Goal: Information Seeking & Learning: Learn about a topic

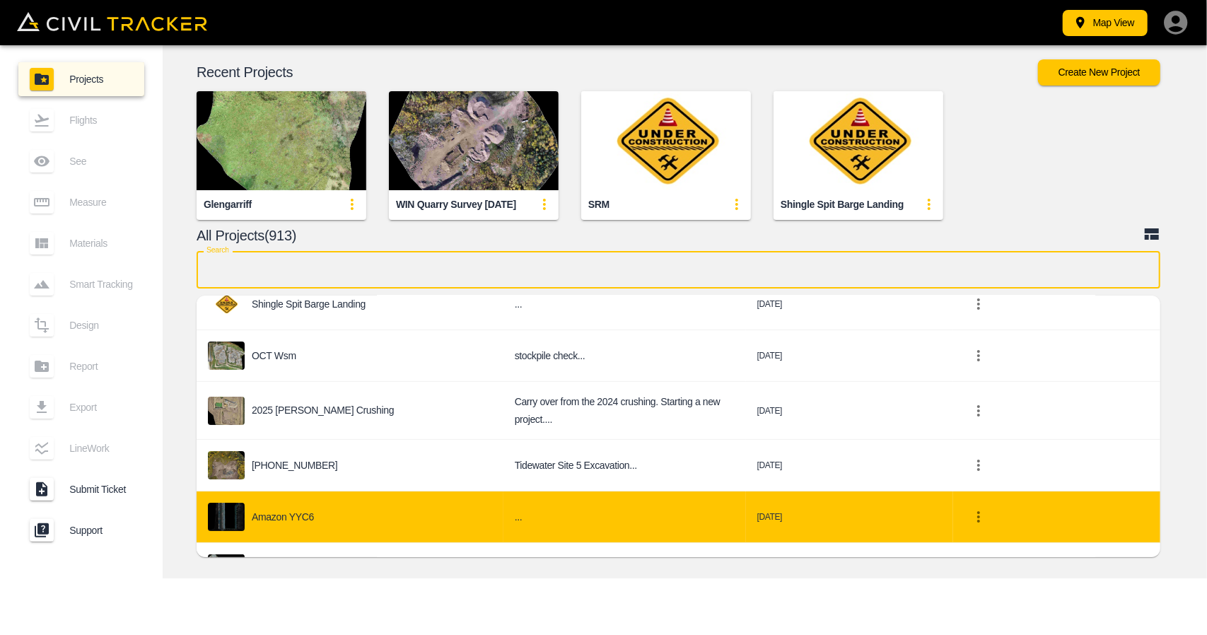
scroll to position [283, 0]
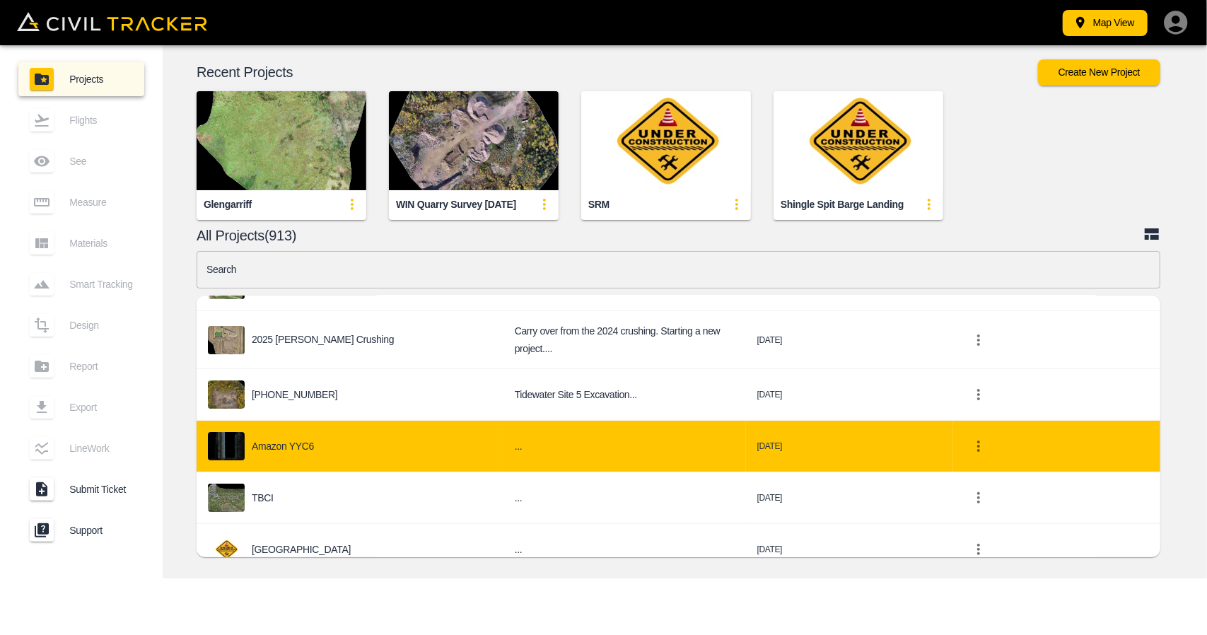
click at [328, 437] on div "Amazon YYC6" at bounding box center [350, 446] width 284 height 28
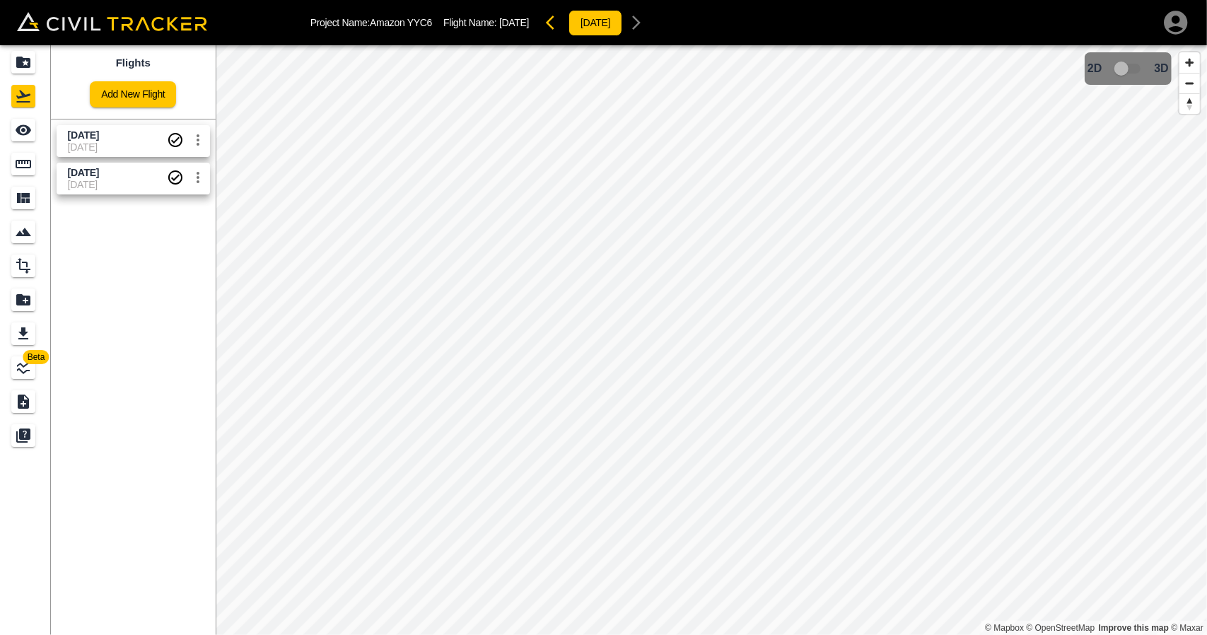
click at [126, 139] on body "Project Name: Amazon YYC6 Flight Name: [DATE] [DATE] Beta Flights Add New Fligh…" at bounding box center [603, 317] width 1207 height 635
click at [30, 124] on icon "See" at bounding box center [23, 130] width 17 height 17
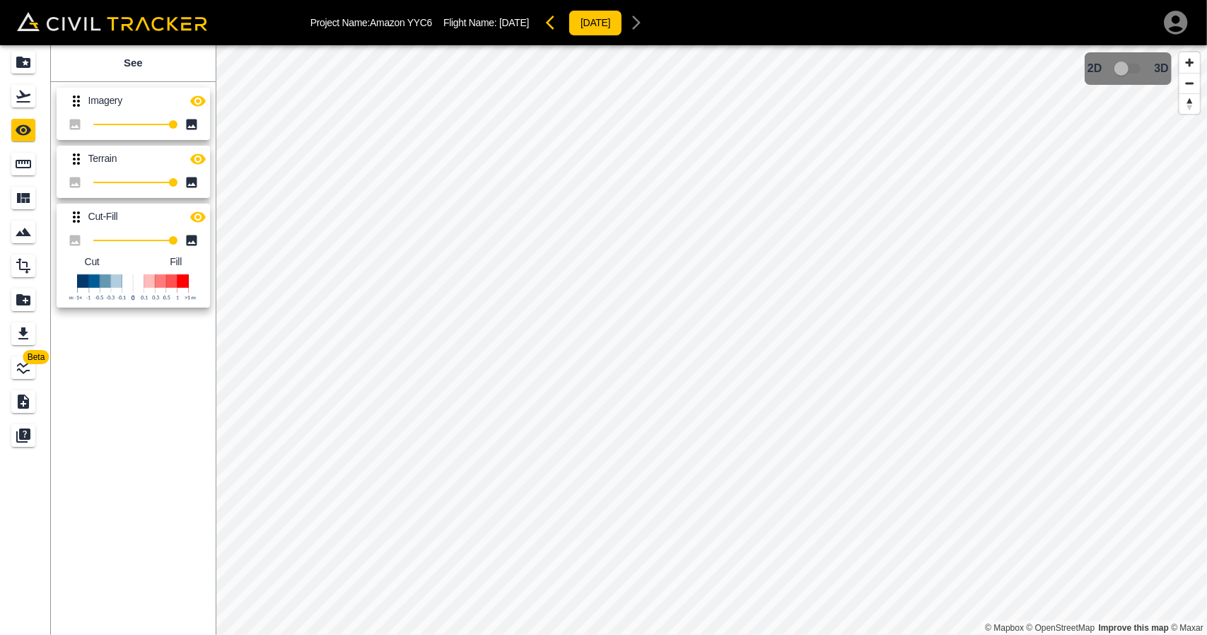
click at [201, 151] on icon "button" at bounding box center [198, 159] width 17 height 17
click at [200, 98] on icon "button" at bounding box center [198, 101] width 17 height 17
click at [34, 104] on div "Flights" at bounding box center [23, 96] width 24 height 23
click at [33, 67] on div "Projects" at bounding box center [23, 62] width 24 height 23
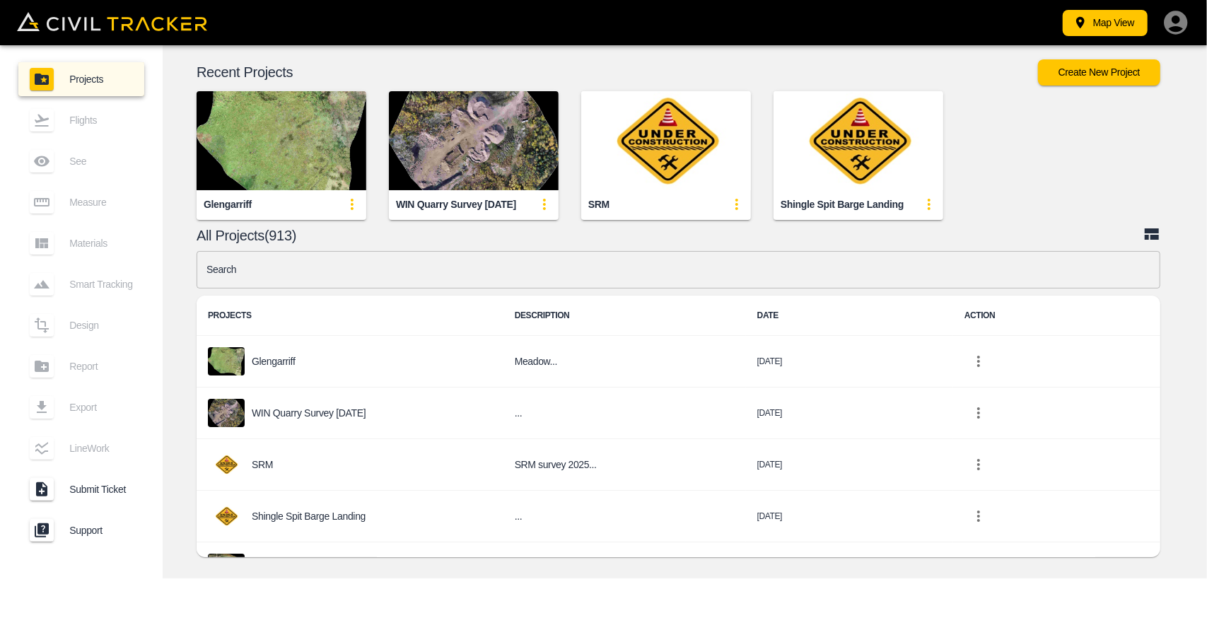
click at [388, 271] on input "text" at bounding box center [679, 269] width 964 height 37
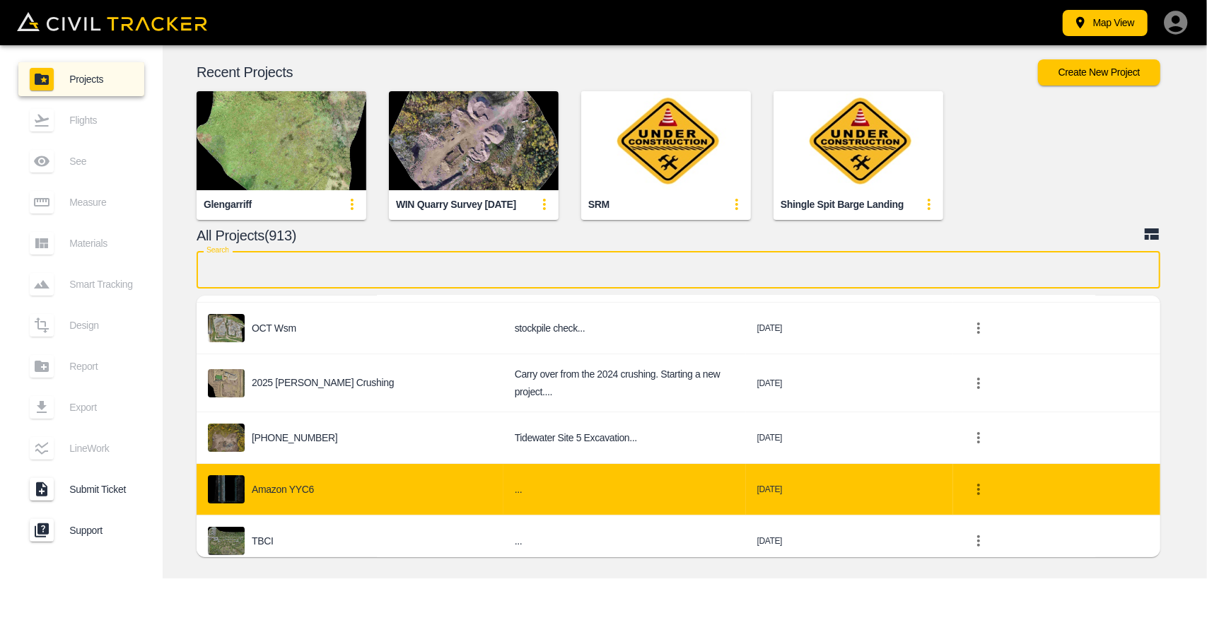
scroll to position [283, 0]
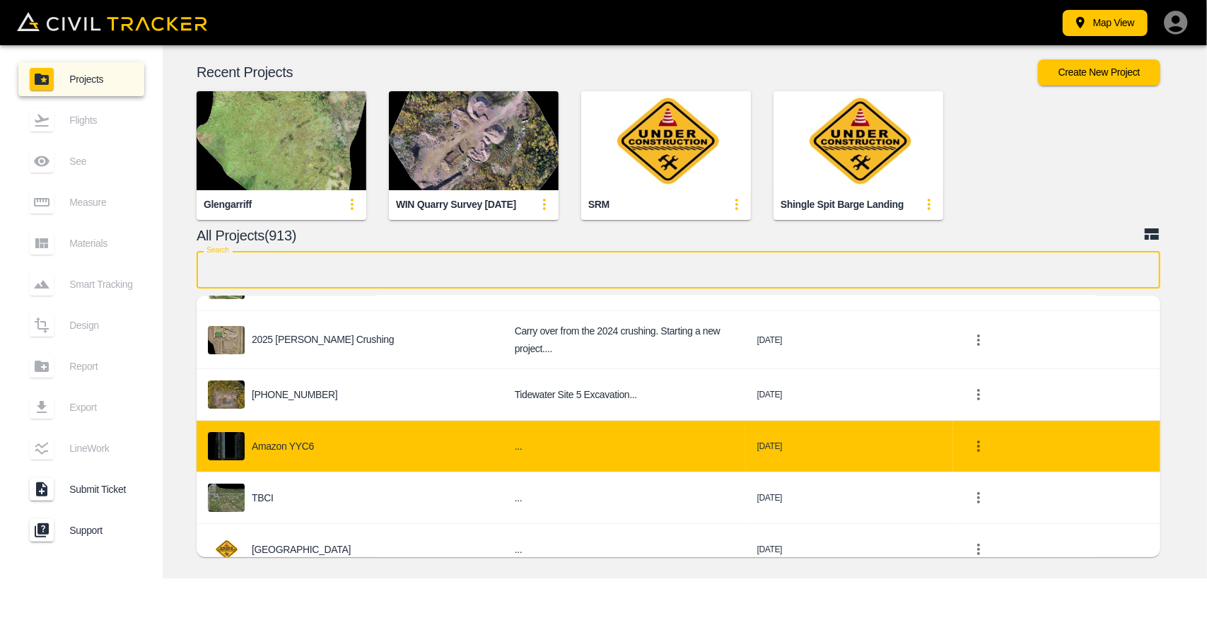
click at [307, 444] on div "Amazon YYC6" at bounding box center [350, 446] width 284 height 28
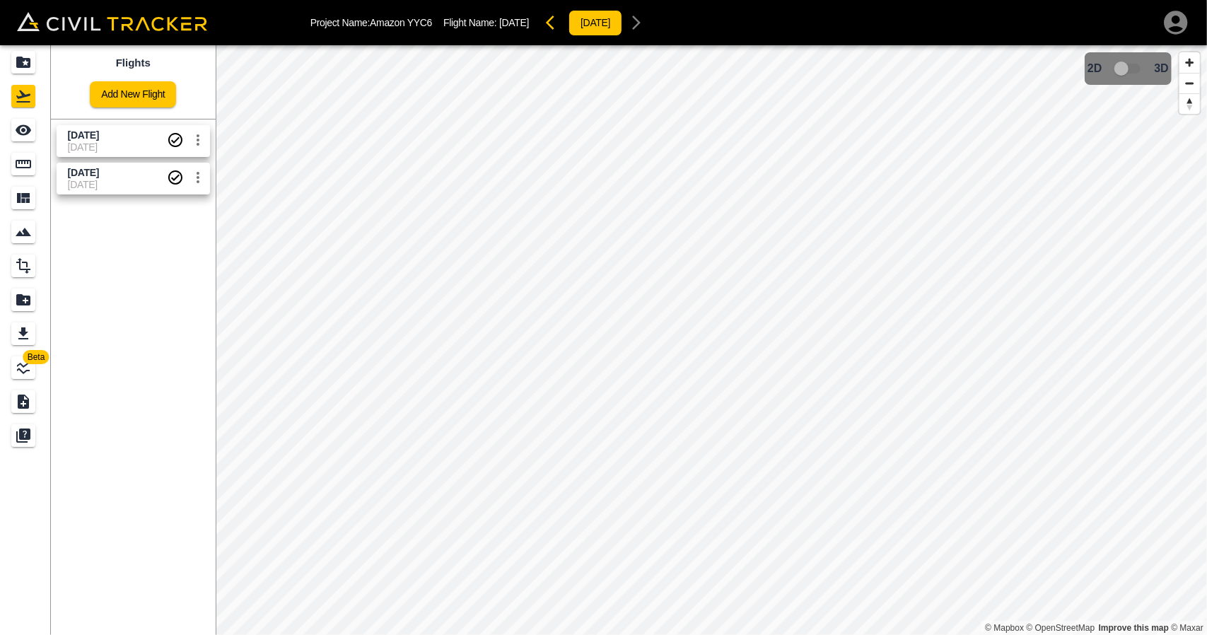
drag, startPoint x: 121, startPoint y: 134, endPoint x: 113, endPoint y: 134, distance: 7.8
click at [99, 134] on span "[DATE]" at bounding box center [83, 134] width 31 height 11
click at [0, 129] on link at bounding box center [25, 130] width 51 height 34
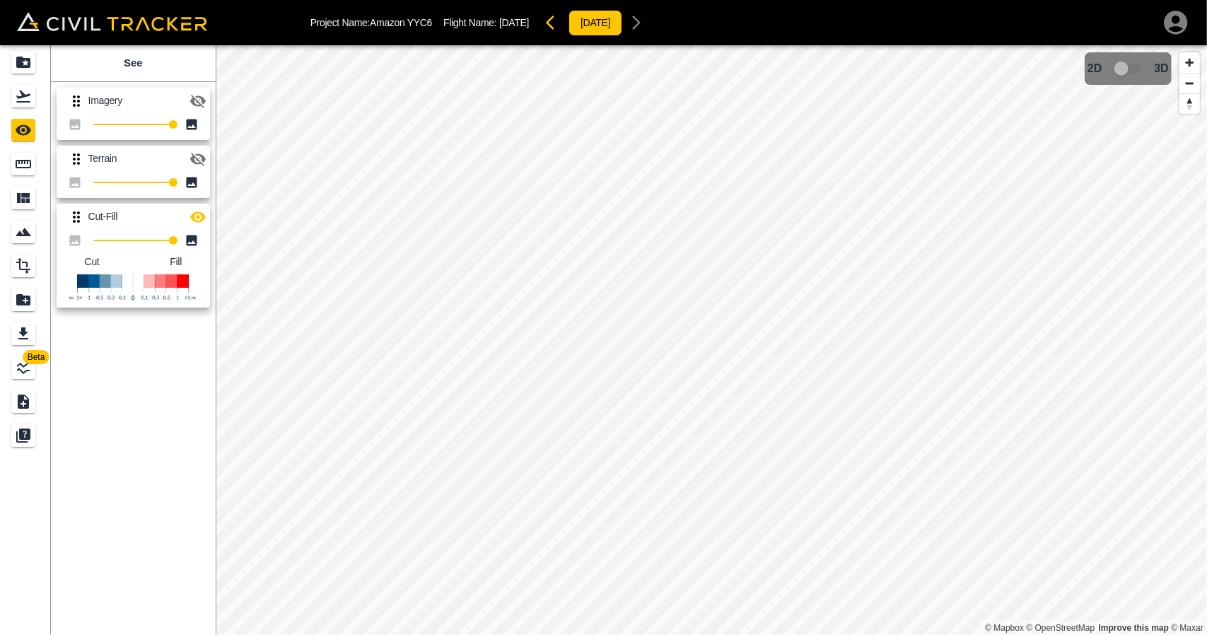
click at [200, 214] on icon "button" at bounding box center [198, 216] width 16 height 11
click at [199, 101] on icon "button" at bounding box center [198, 101] width 17 height 17
click at [21, 52] on div "Projects" at bounding box center [23, 62] width 24 height 23
